Goal: Task Accomplishment & Management: Manage account settings

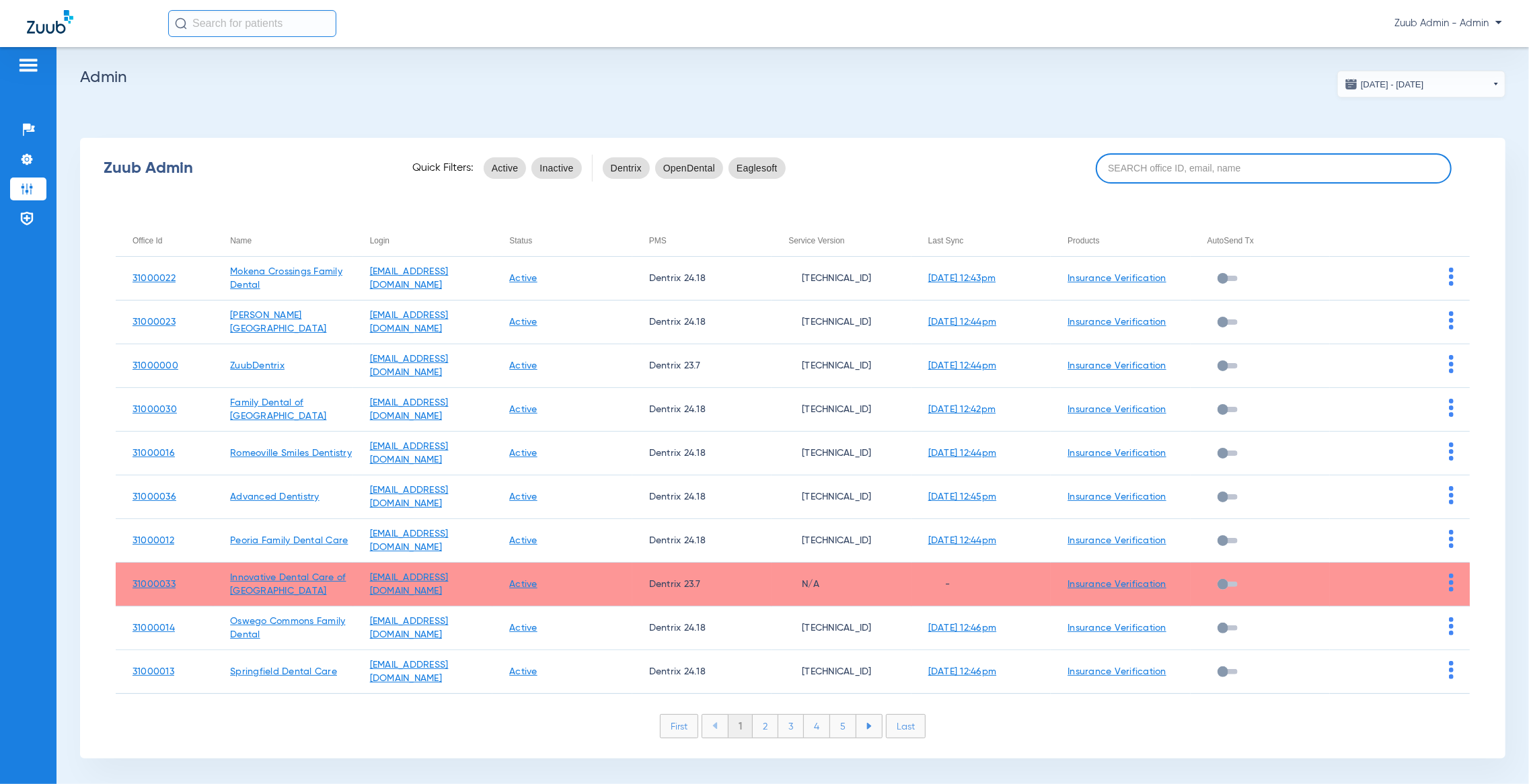
click at [1262, 167] on input at bounding box center [1274, 168] width 357 height 30
paste input "31000014"
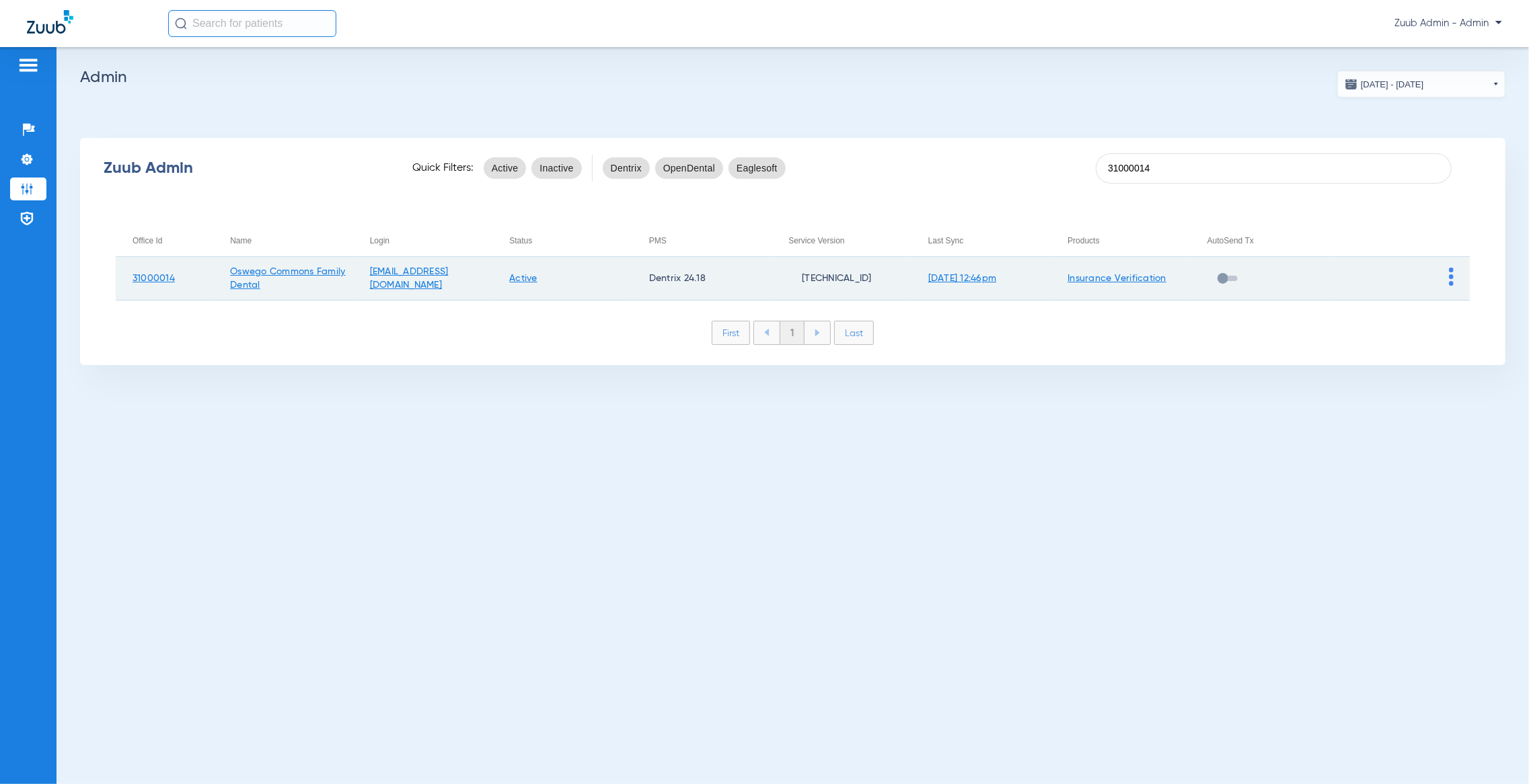
type input "31000014"
click at [1454, 269] on img at bounding box center [1451, 277] width 5 height 18
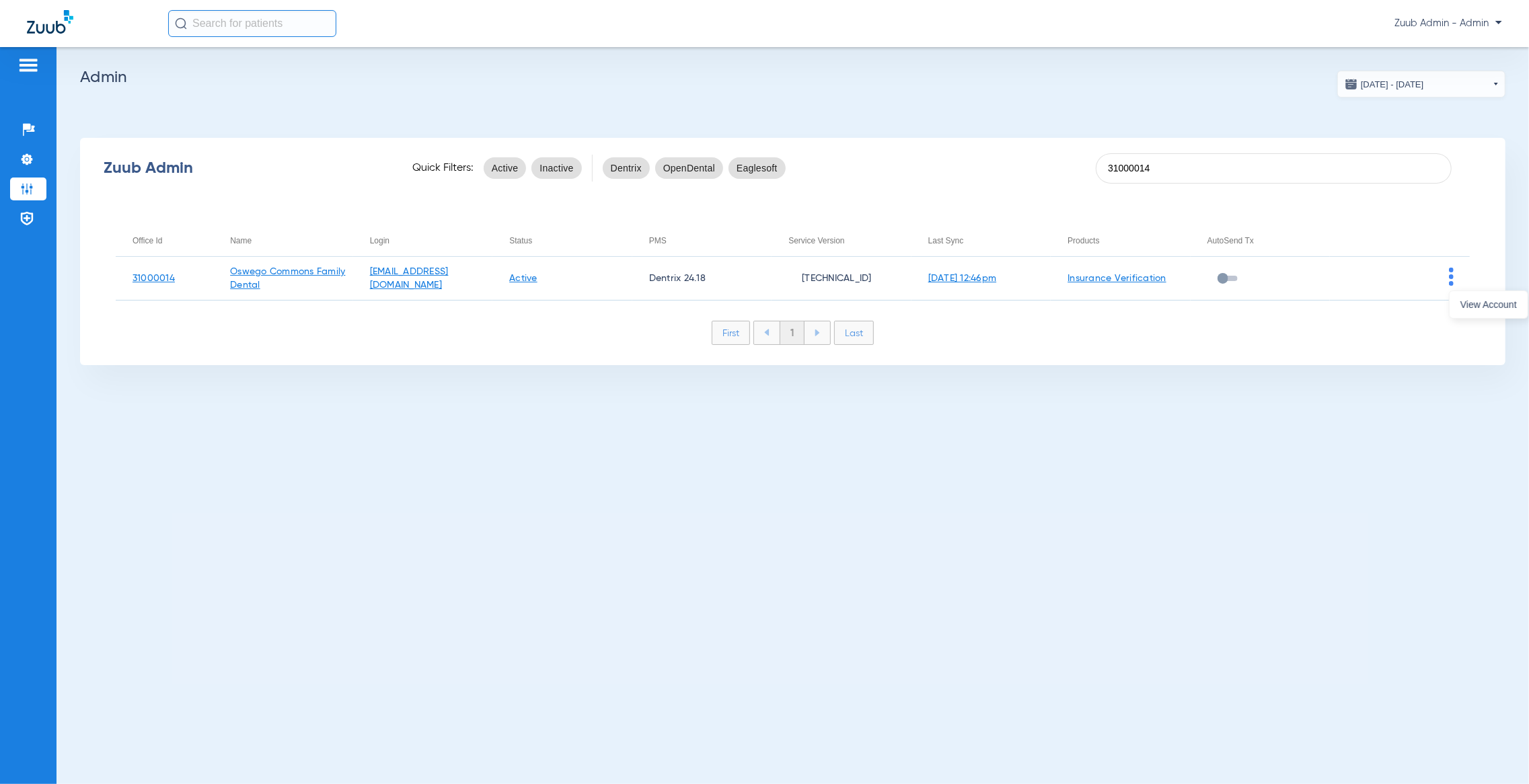
click at [1475, 321] on div at bounding box center [764, 392] width 1529 height 784
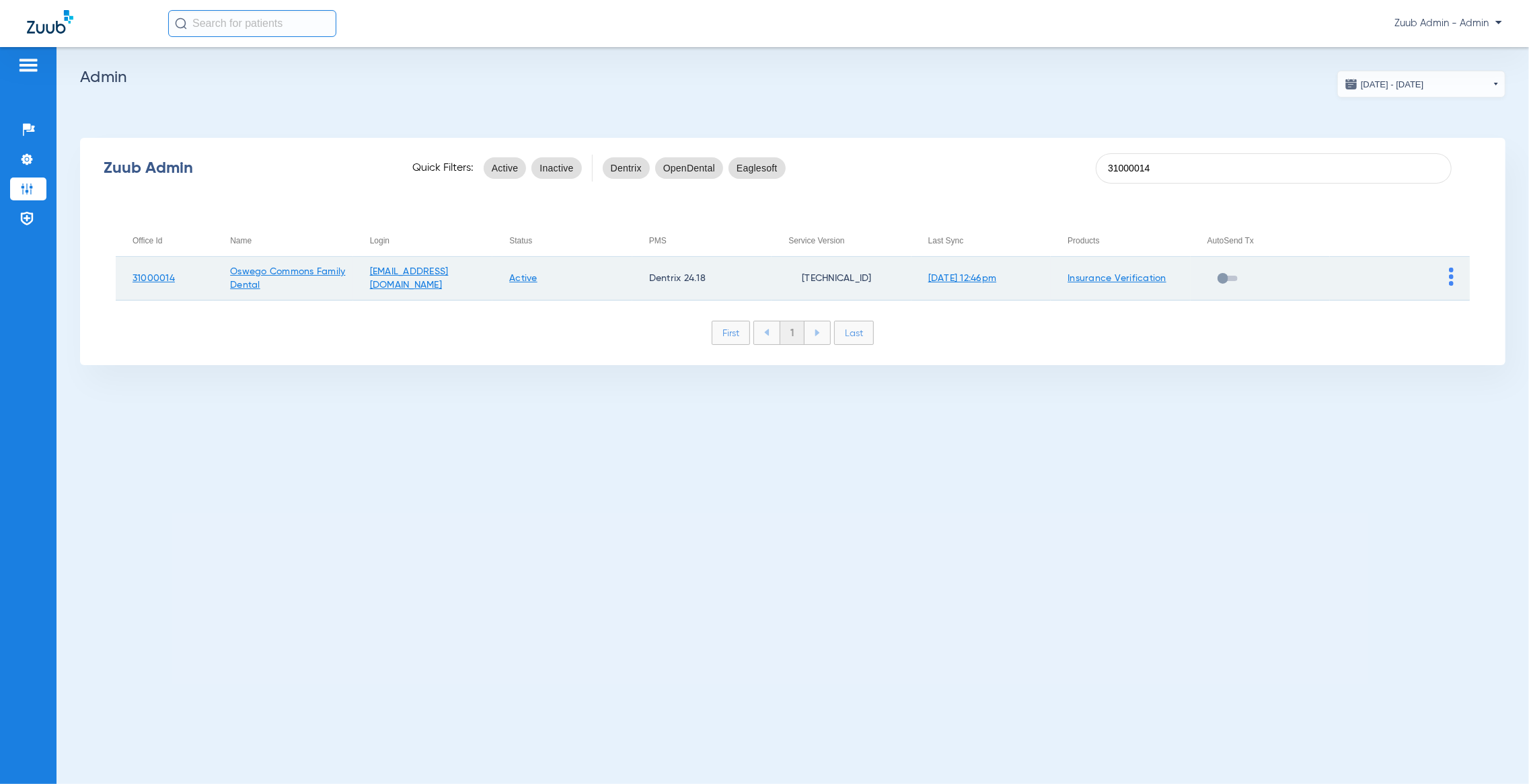
click at [1450, 276] on img at bounding box center [1451, 277] width 5 height 18
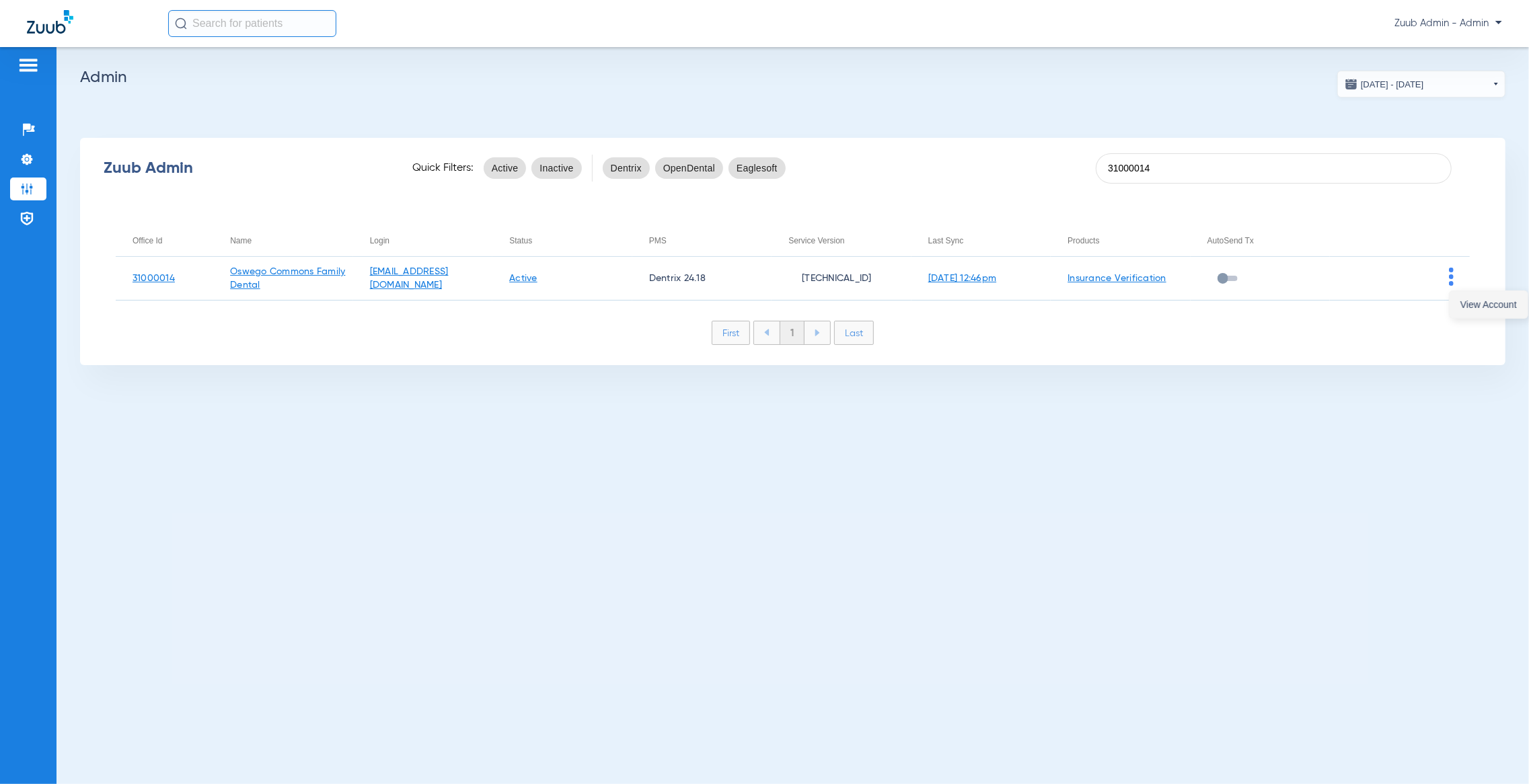
click at [1471, 303] on span "View Account" at bounding box center [1488, 305] width 56 height 10
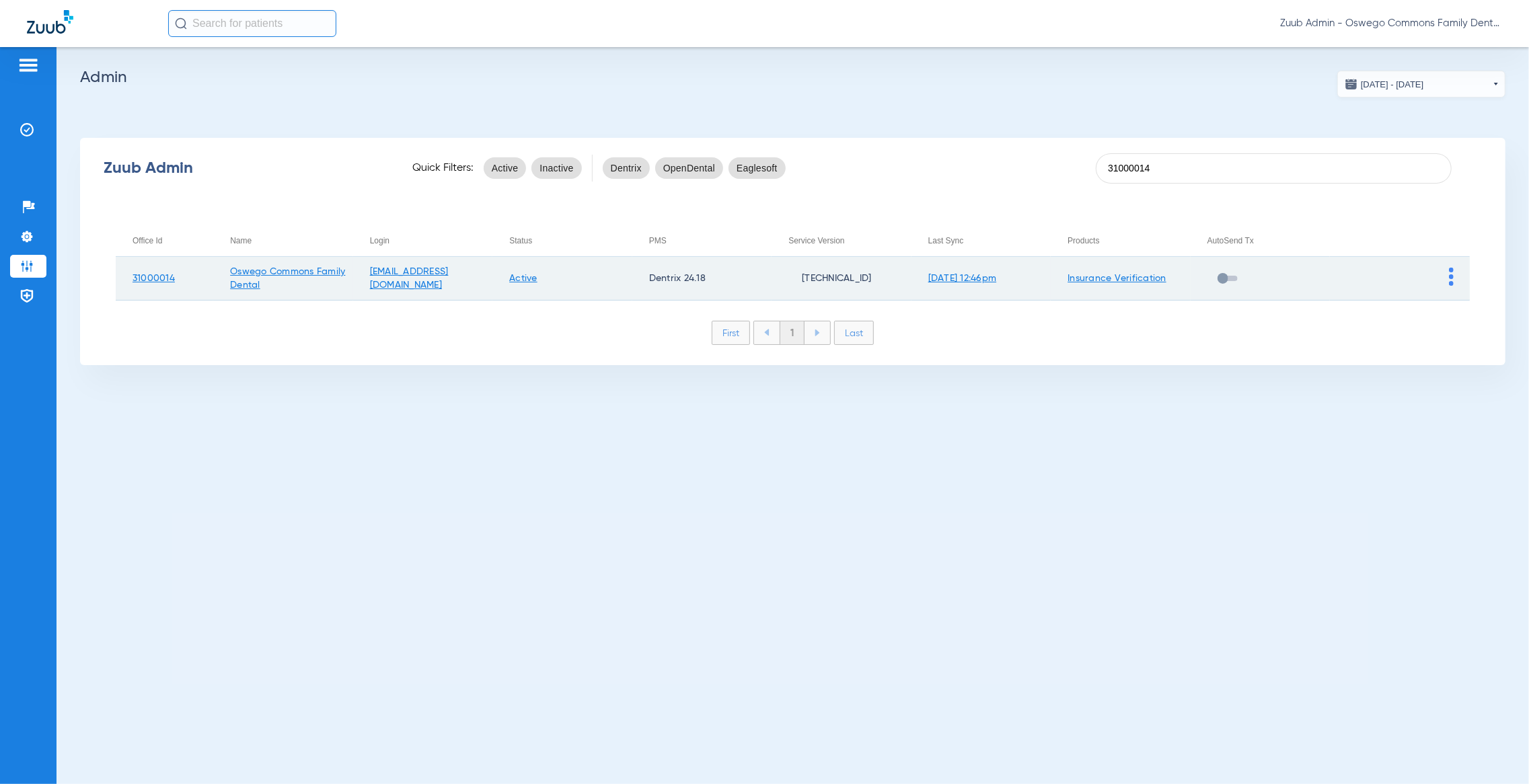
click at [1449, 278] on img at bounding box center [1451, 277] width 5 height 18
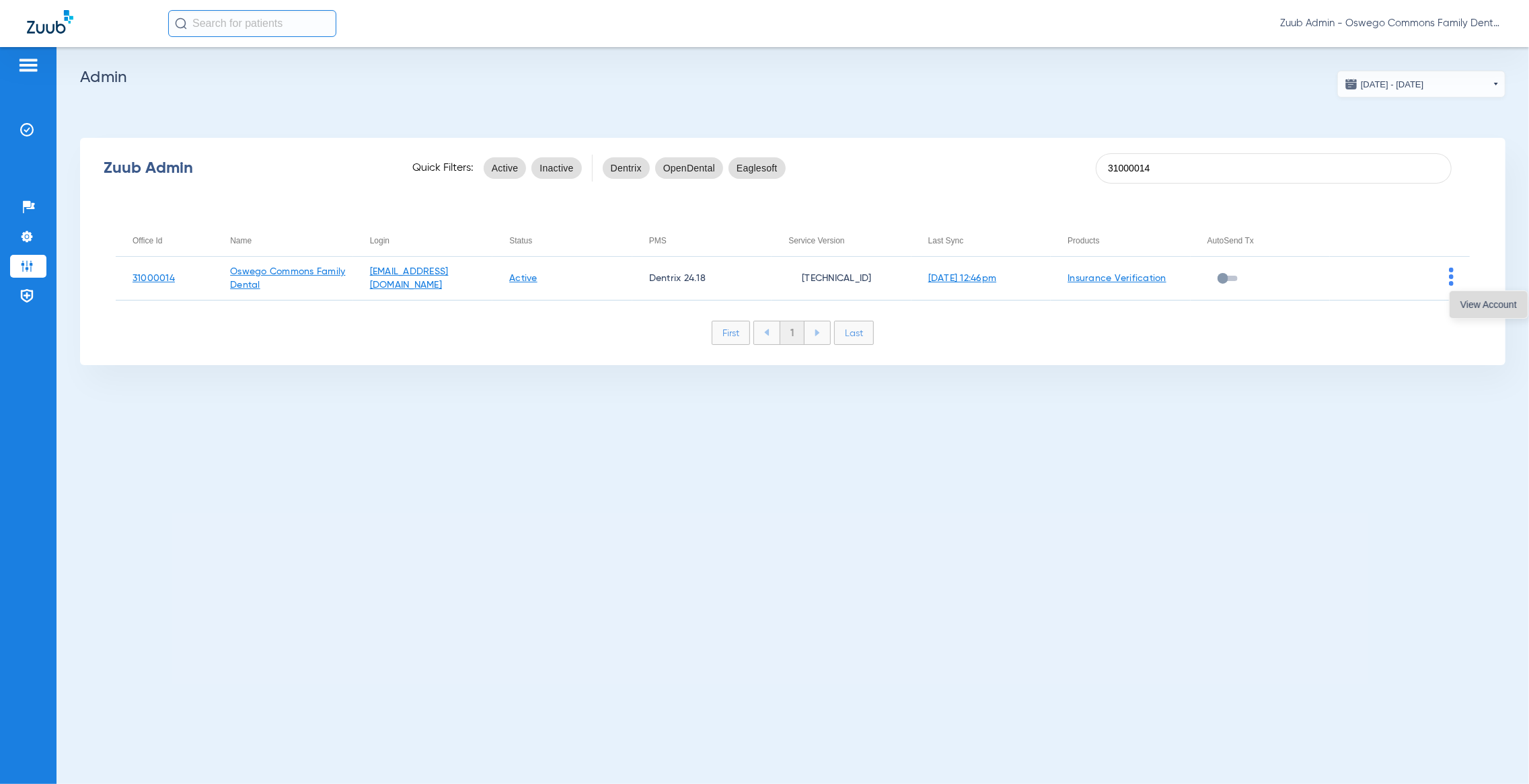
click at [1467, 305] on span "View Account" at bounding box center [1488, 305] width 56 height 10
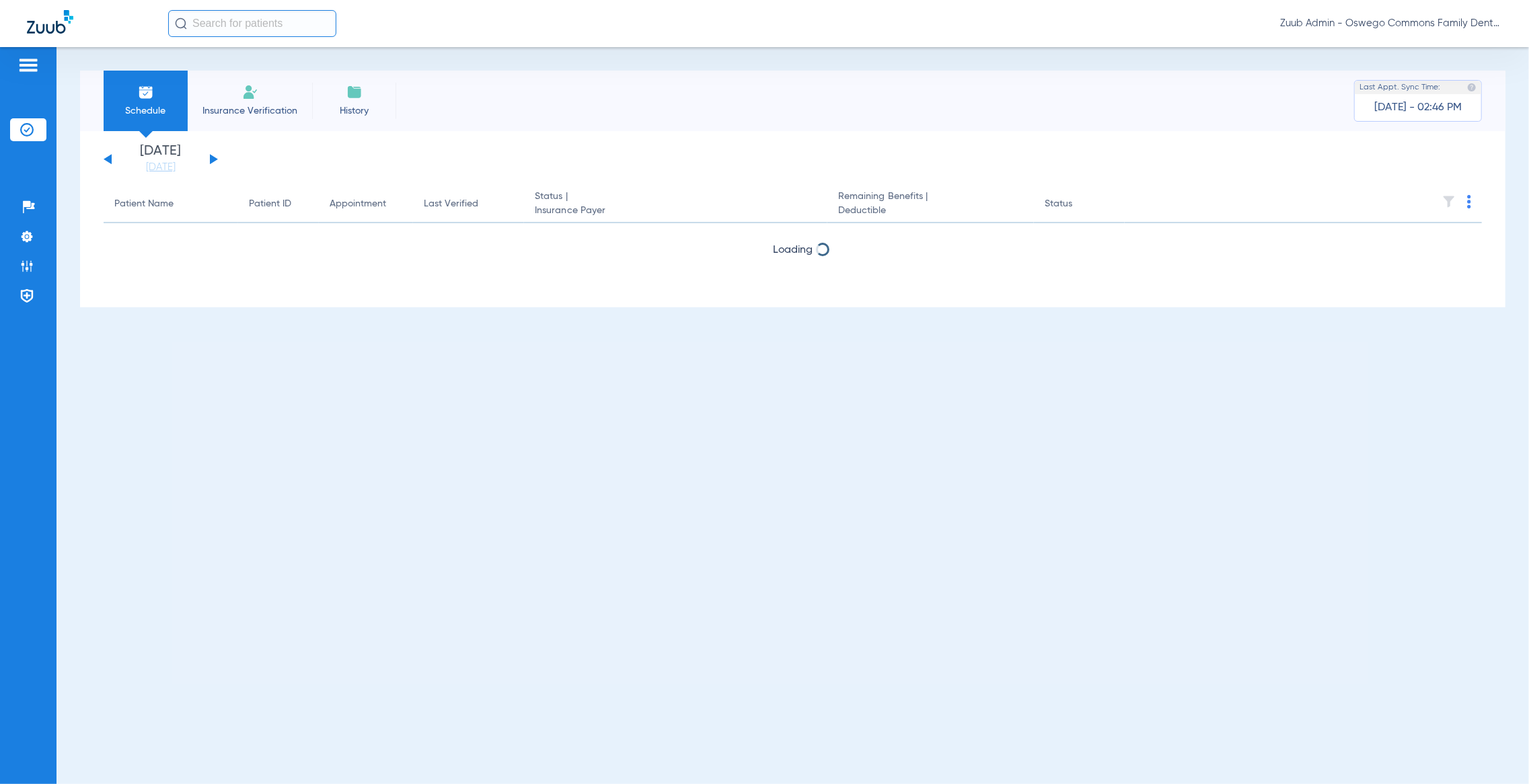
click at [237, 19] on input "text" at bounding box center [253, 24] width 168 height 27
paste input "19127"
type input "19127"
click at [279, 69] on td "19127" at bounding box center [294, 71] width 30 height 18
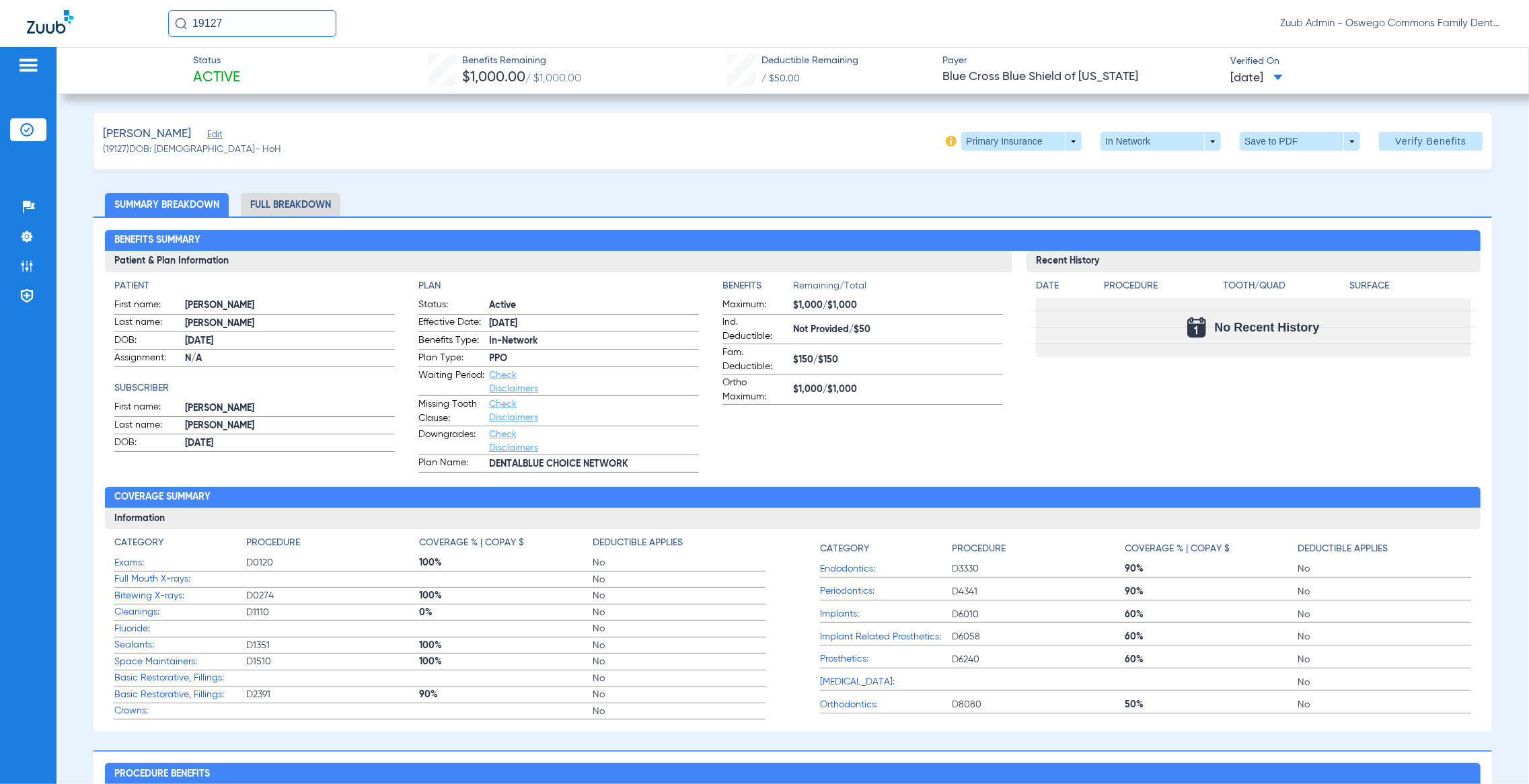
click at [207, 135] on span "Edit" at bounding box center [212, 136] width 12 height 13
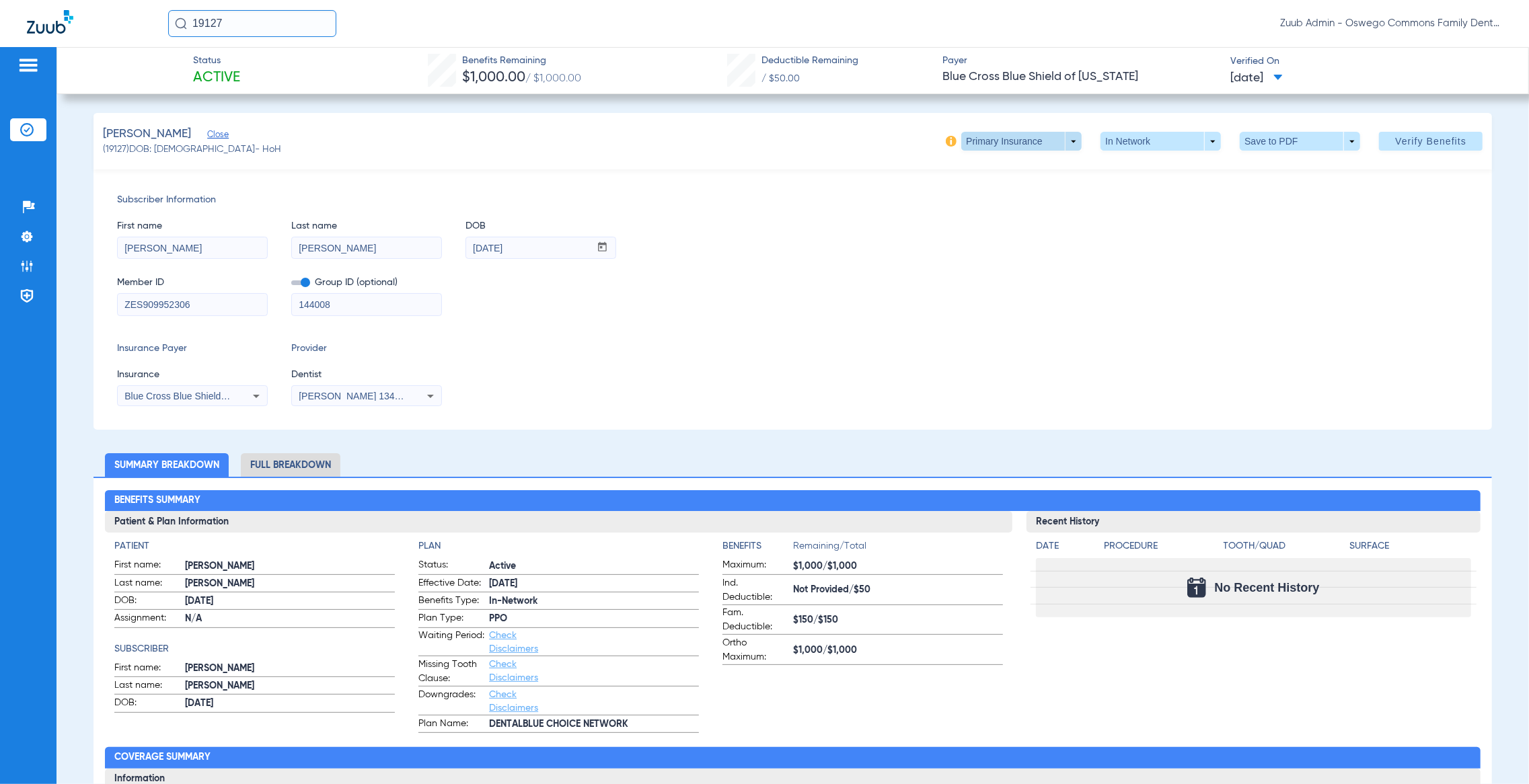
click at [1005, 133] on span at bounding box center [1021, 141] width 32 height 32
click at [986, 208] on button "Secondary Insurance" at bounding box center [1005, 196] width 111 height 27
type input "101533135300"
type input "000003IL000008"
click at [965, 148] on span at bounding box center [1021, 140] width 120 height 18
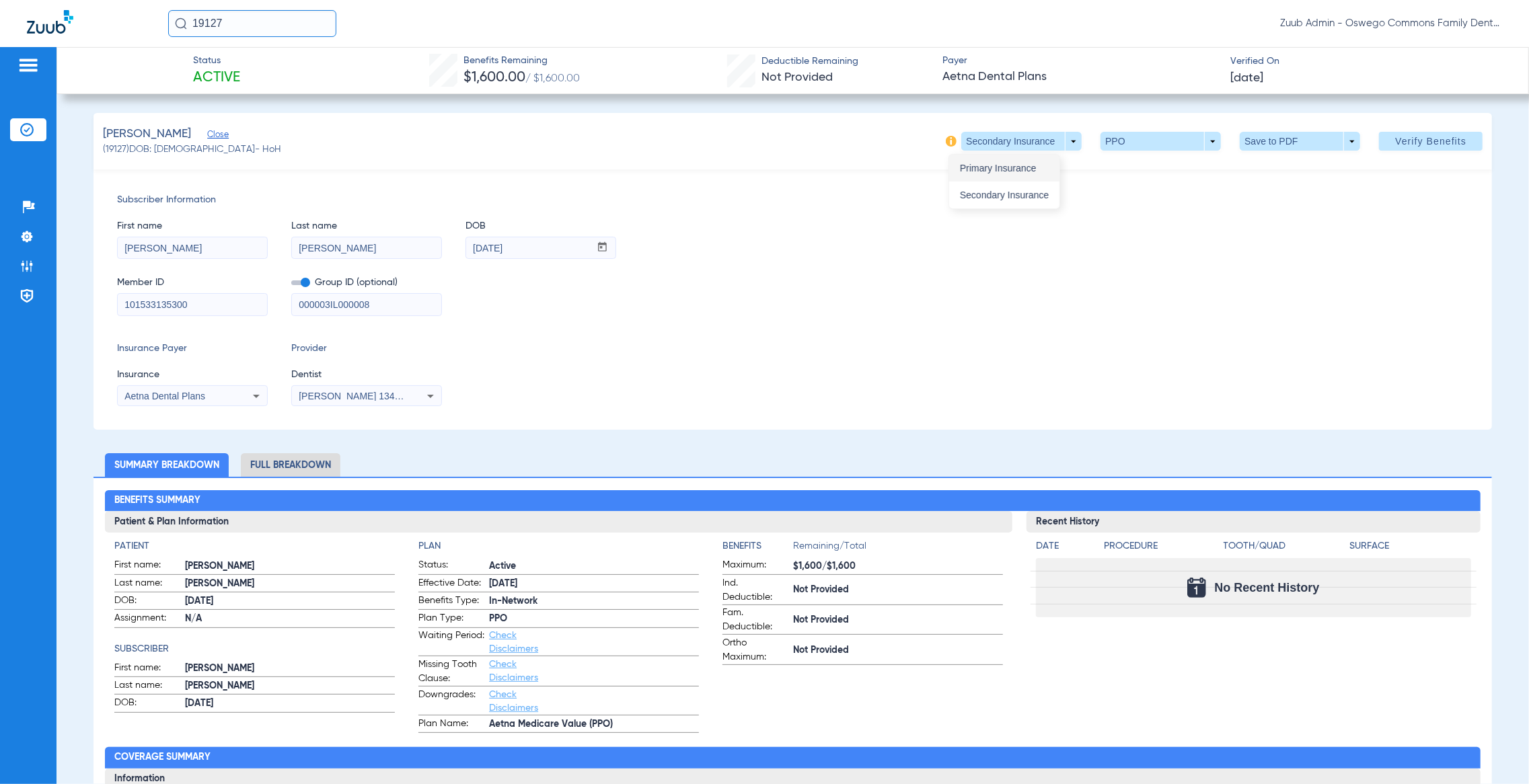
click at [973, 164] on span "Primary Insurance" at bounding box center [1004, 168] width 89 height 10
type input "ZES909952306"
type input "144008"
